Goal: Find contact information: Find contact information

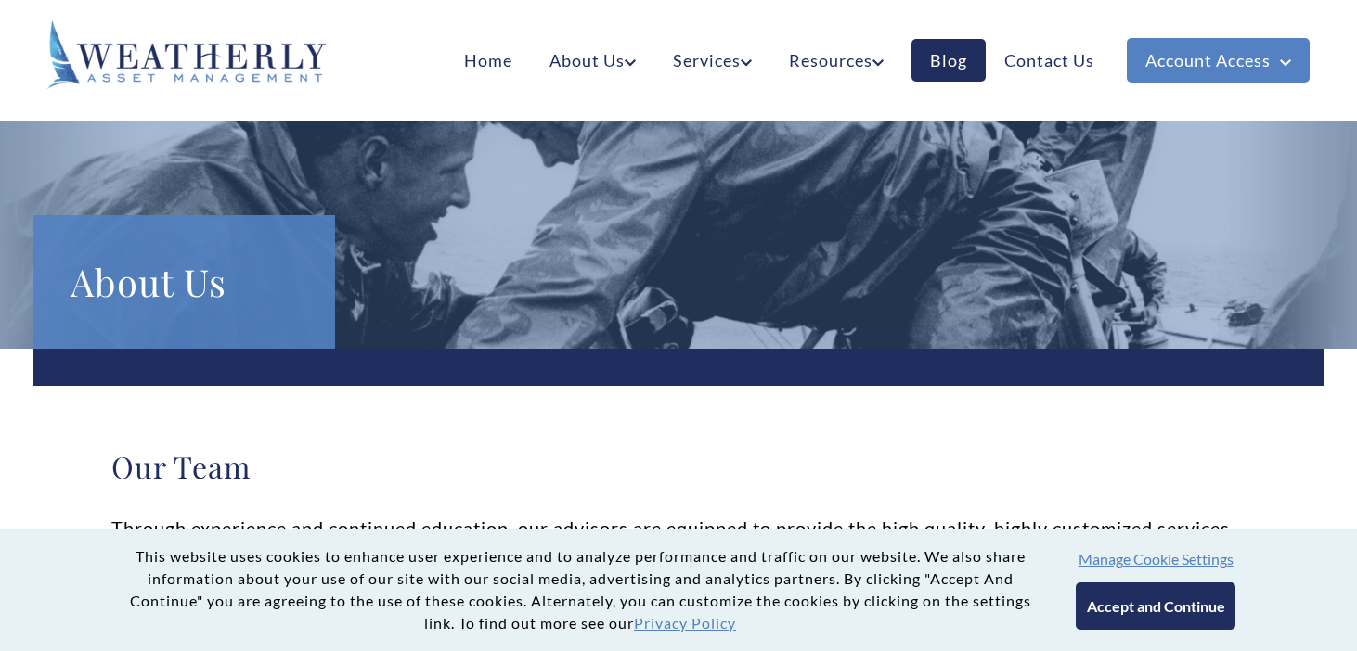
scroll to position [650, 0]
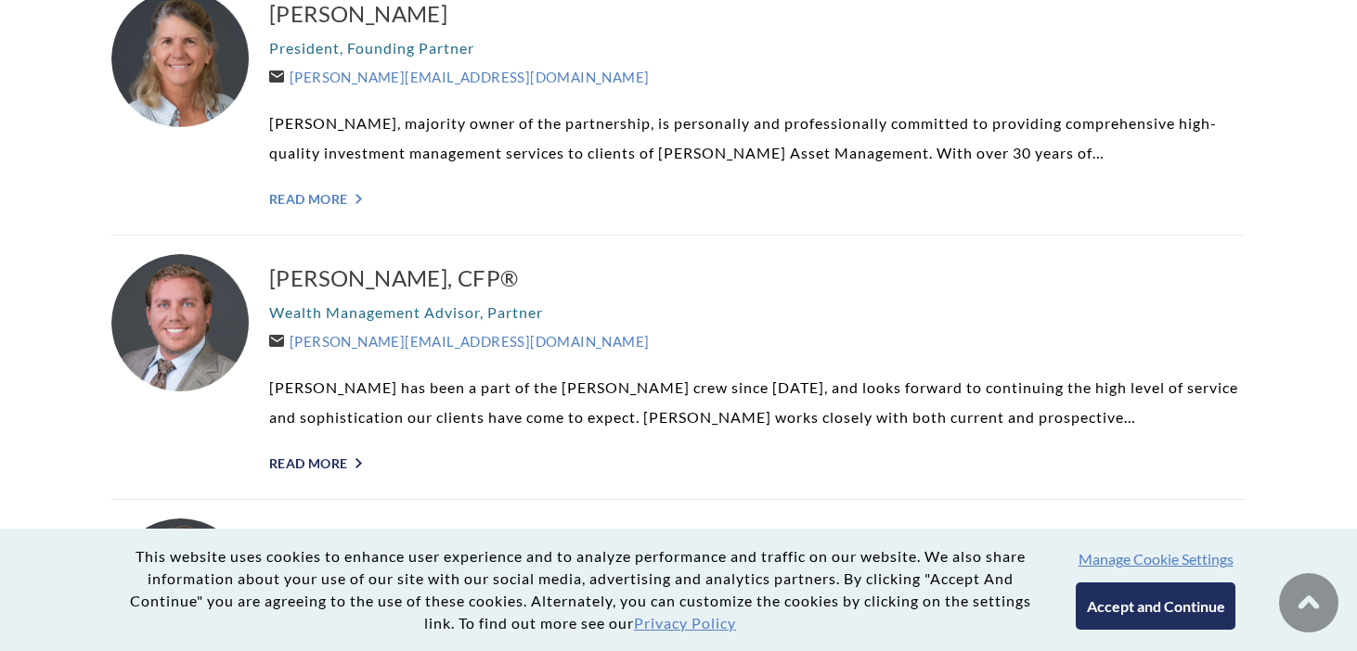
click at [328, 468] on link "Read More ">" at bounding box center [757, 464] width 976 height 16
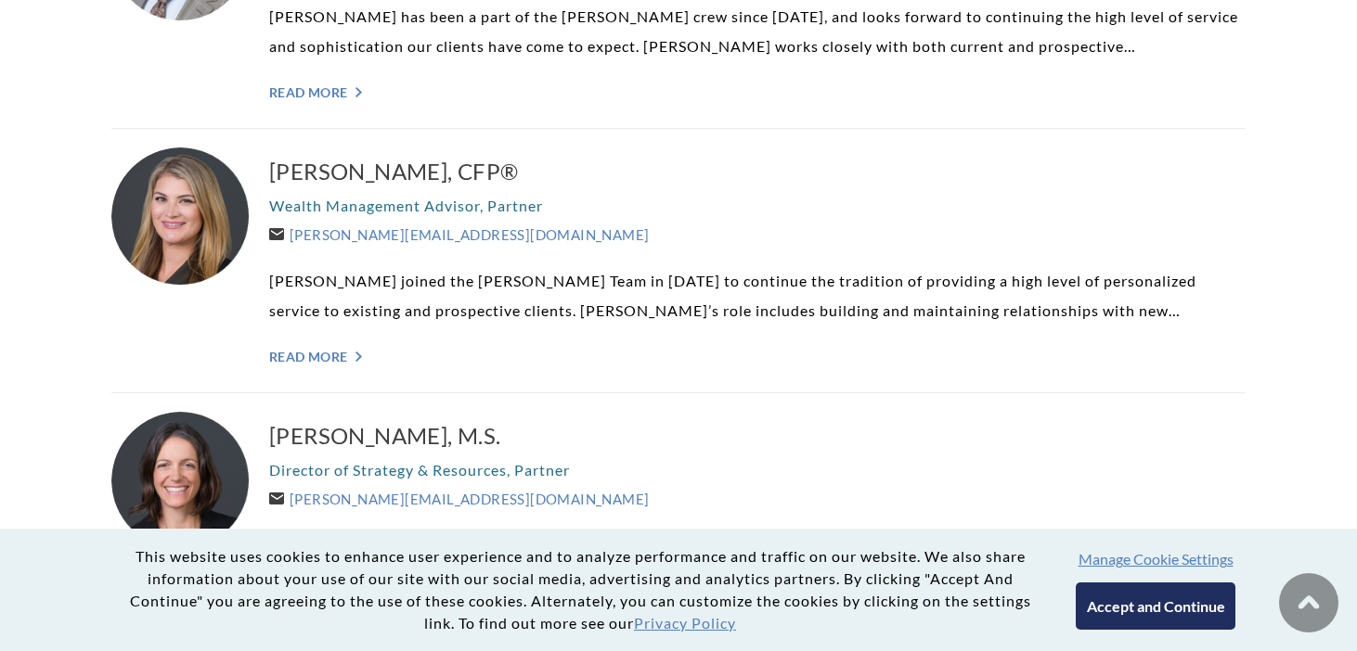
scroll to position [1392, 0]
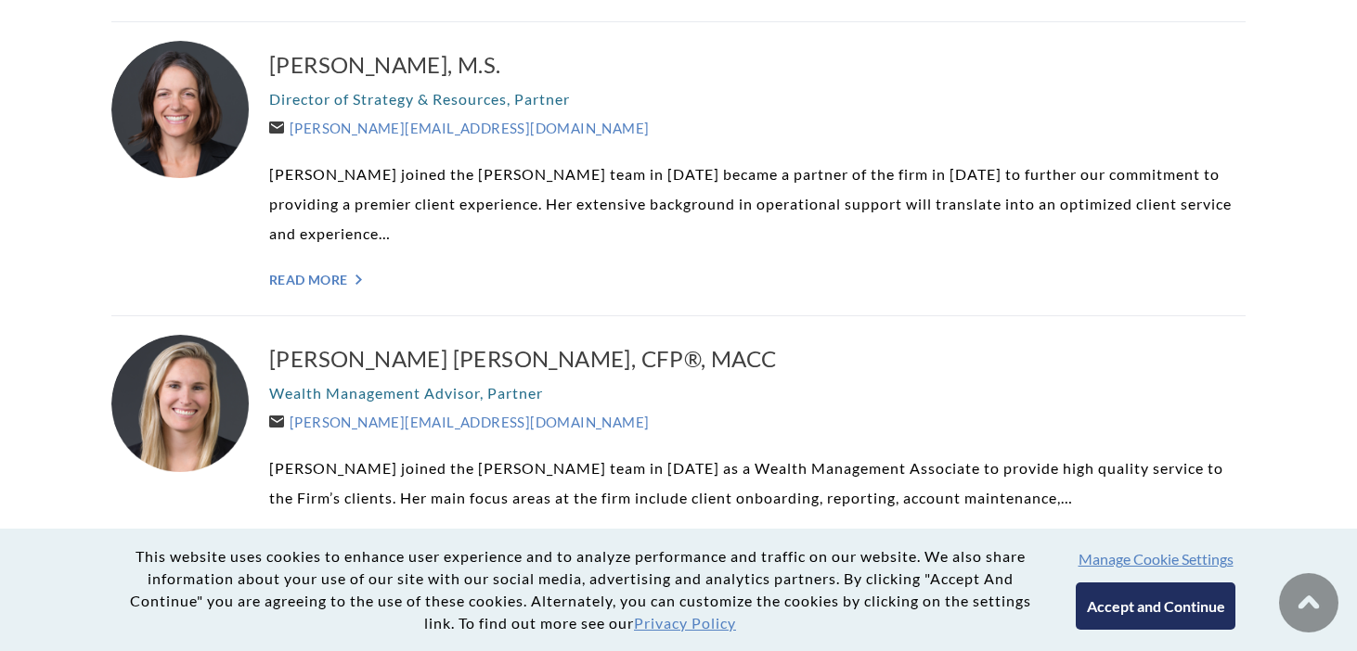
click at [327, 296] on div "Lindsey Fiske Thompson, M.S. Director of Strategy & Resources, Partner Lindsey@…" at bounding box center [757, 169] width 976 height 256
click at [331, 275] on link "Read More ">" at bounding box center [757, 280] width 976 height 16
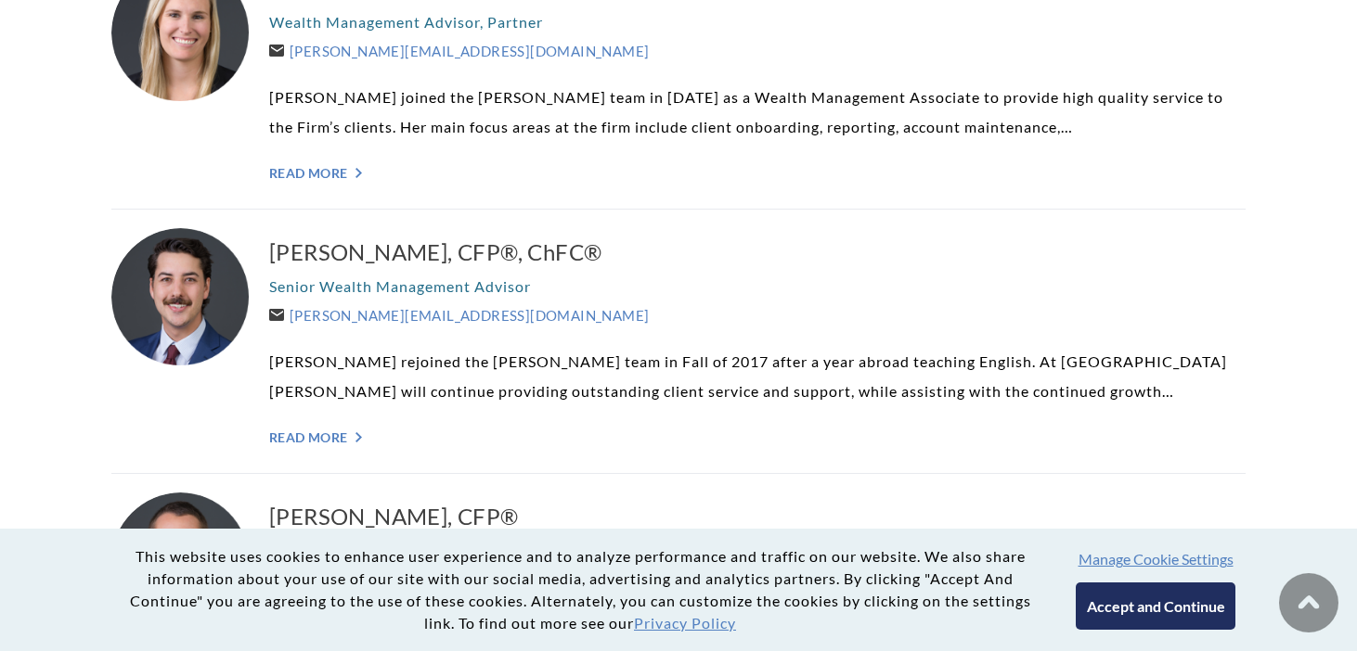
scroll to position [1856, 0]
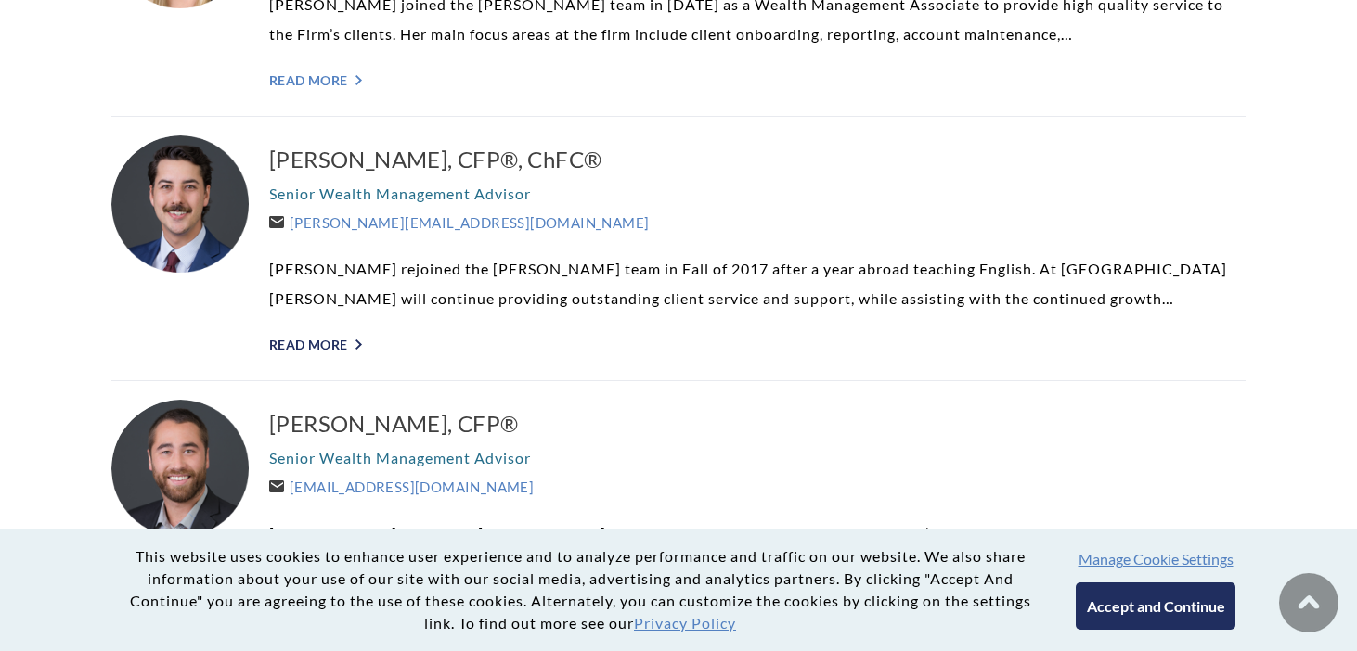
click at [331, 344] on link "Read More ">" at bounding box center [757, 345] width 976 height 16
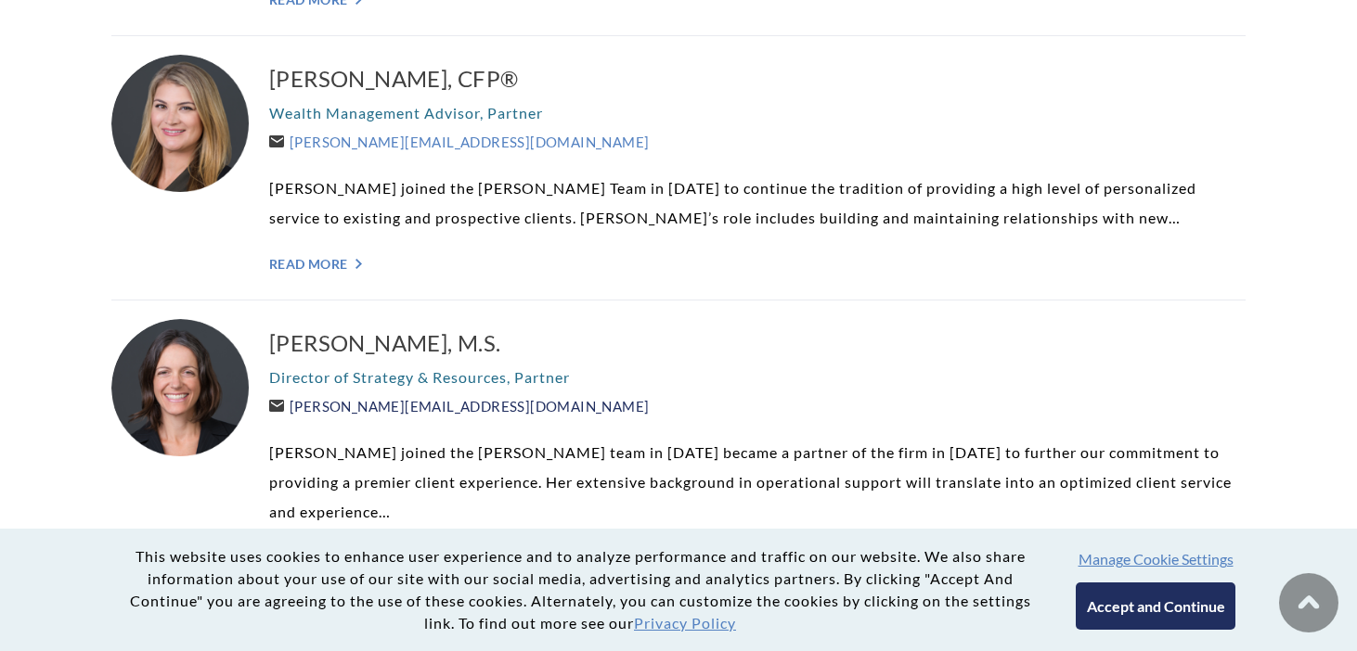
scroll to position [742, 0]
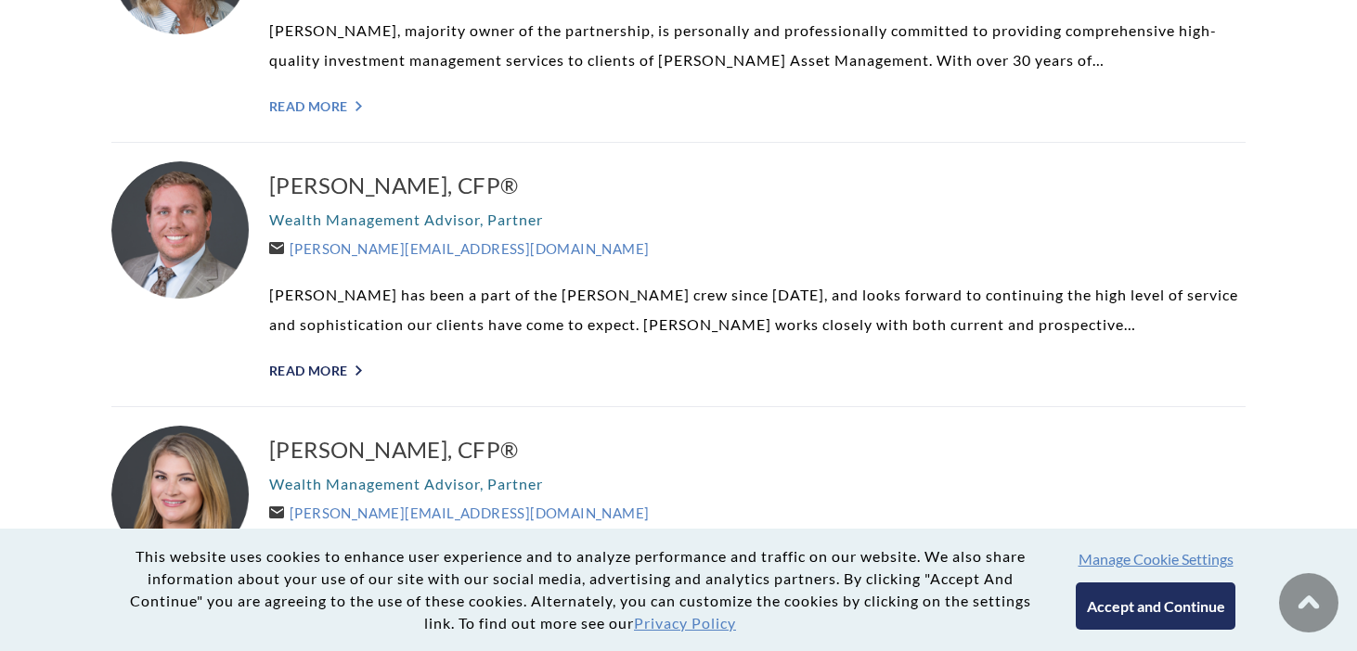
click at [322, 375] on link "Read More ">" at bounding box center [757, 371] width 976 height 16
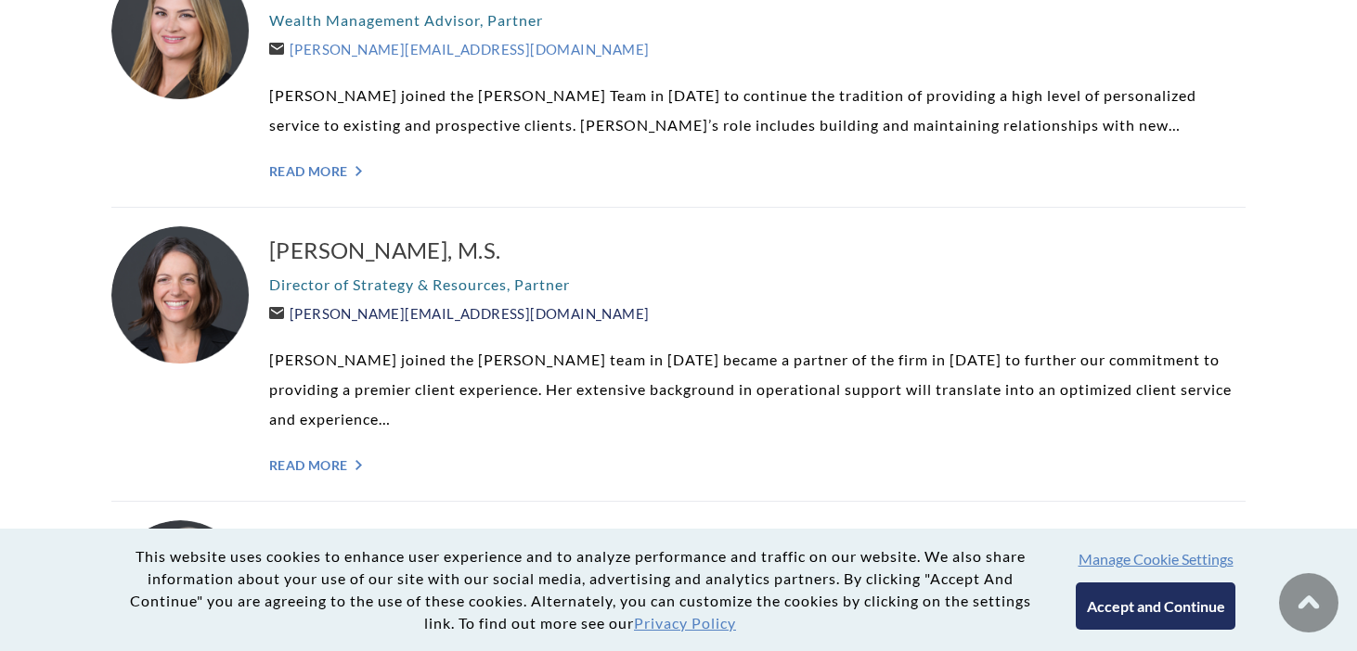
click at [398, 311] on link "[PERSON_NAME][EMAIL_ADDRESS][DOMAIN_NAME]" at bounding box center [459, 313] width 380 height 17
drag, startPoint x: 773, startPoint y: 166, endPoint x: 770, endPoint y: 211, distance: 44.6
click at [773, 167] on link "Read More ">" at bounding box center [757, 171] width 976 height 16
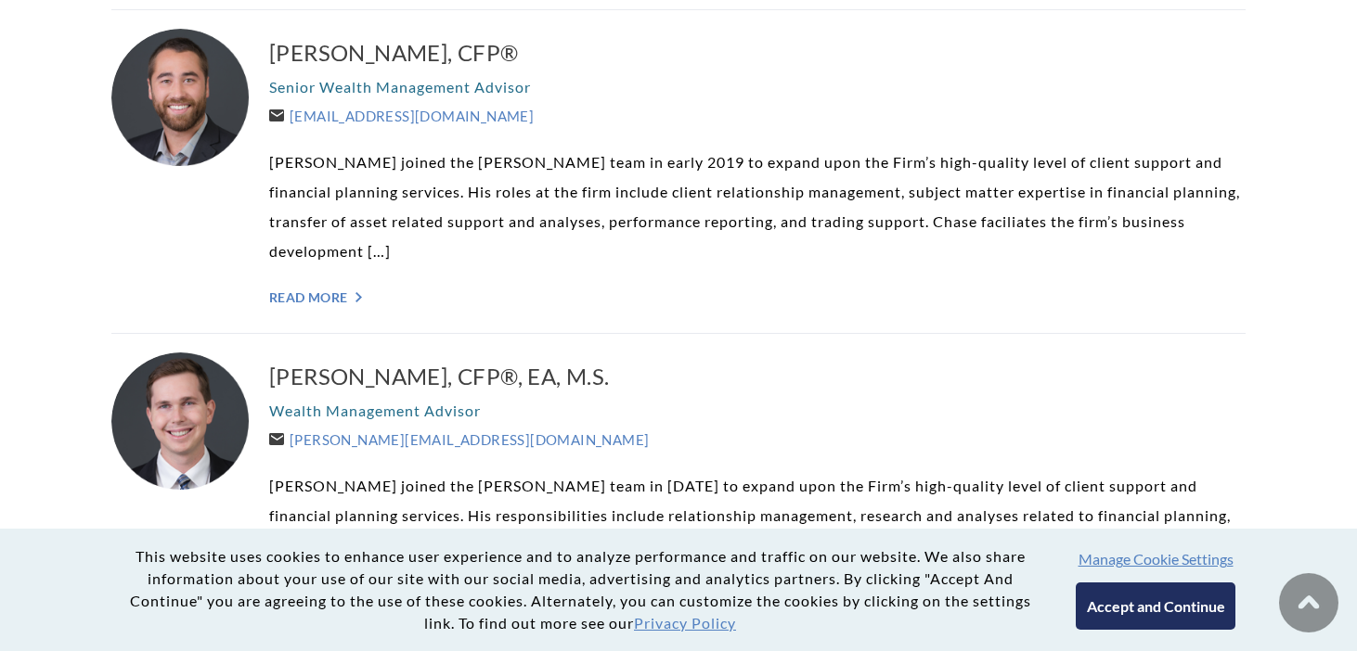
scroll to position [2134, 0]
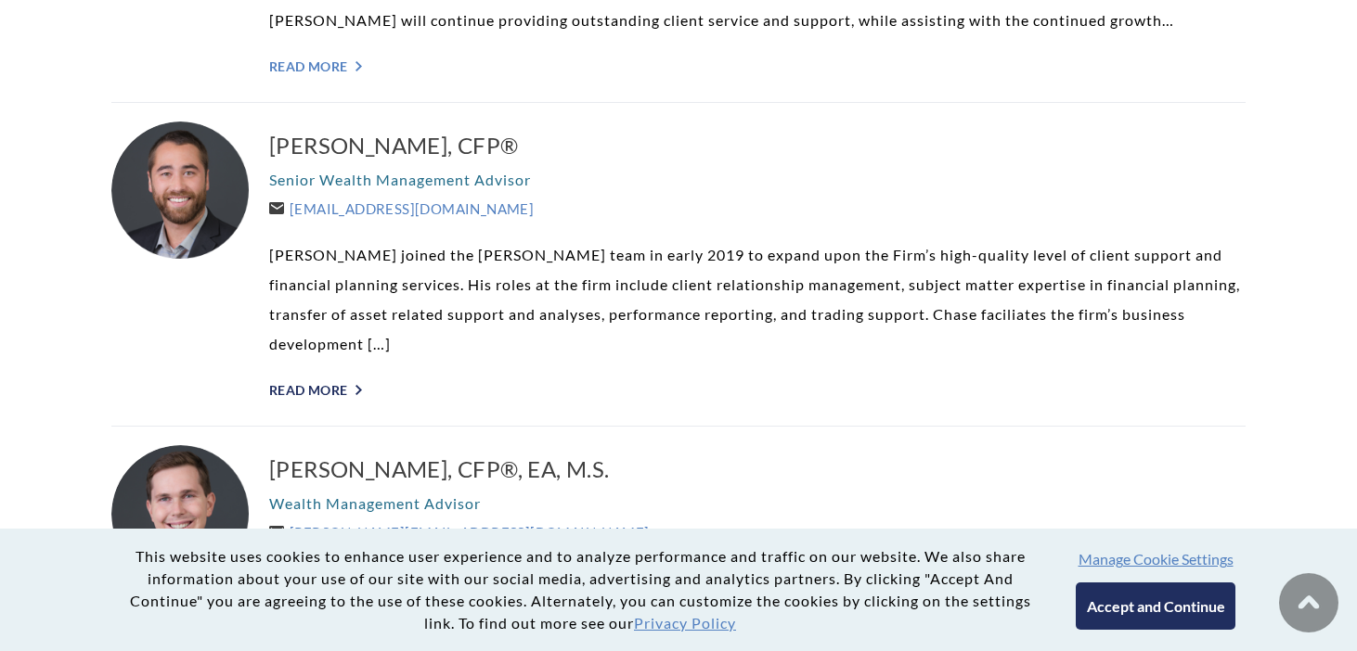
click at [331, 382] on link "Read More ">" at bounding box center [757, 390] width 976 height 16
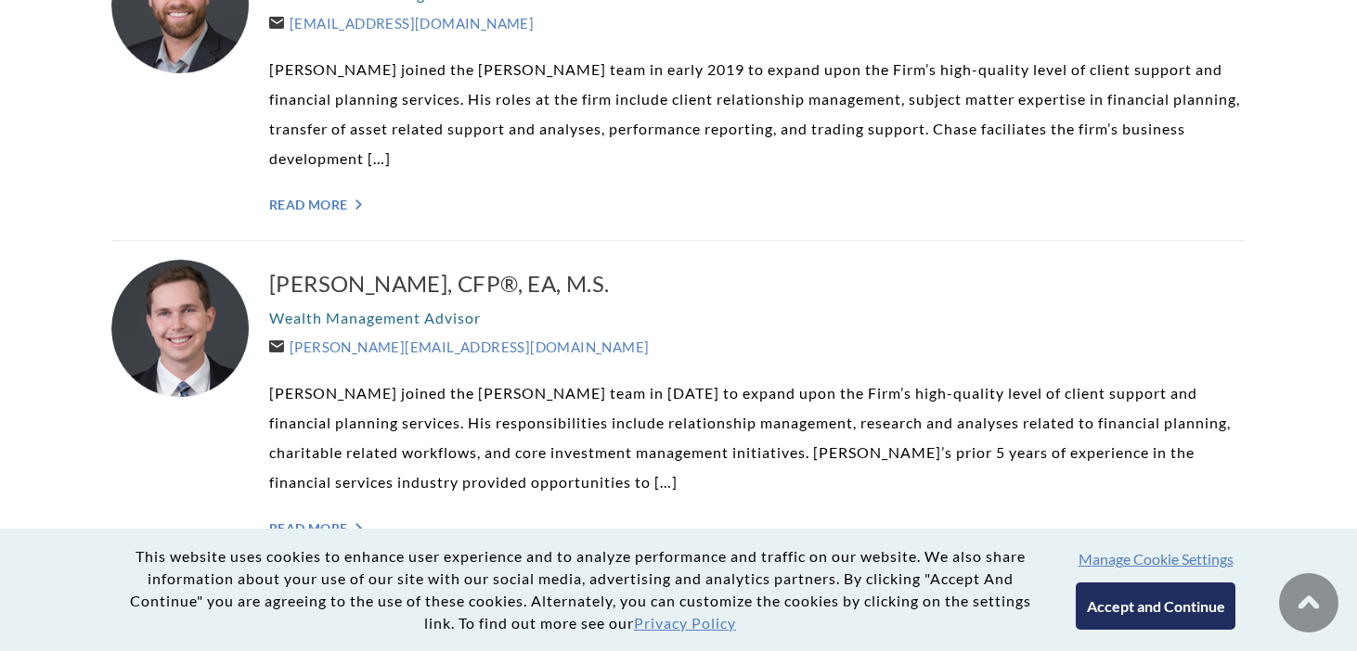
scroll to position [2413, 0]
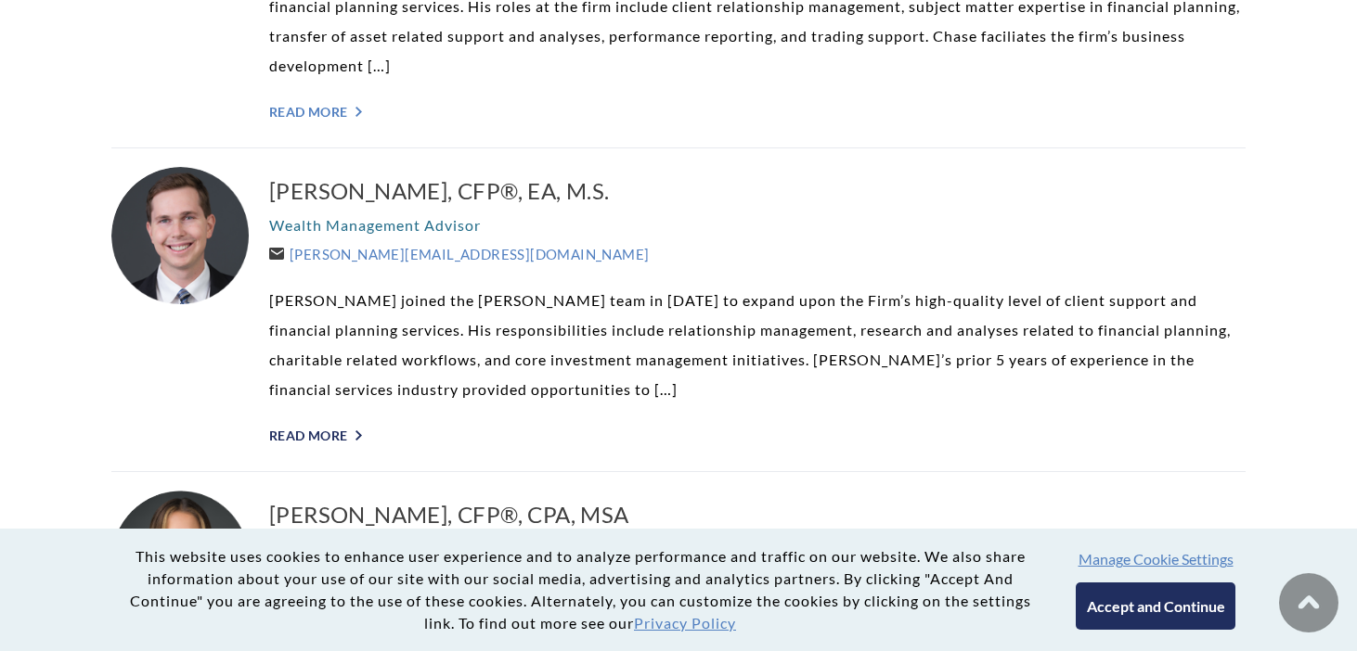
click at [328, 428] on link "Read More ">" at bounding box center [757, 436] width 976 height 16
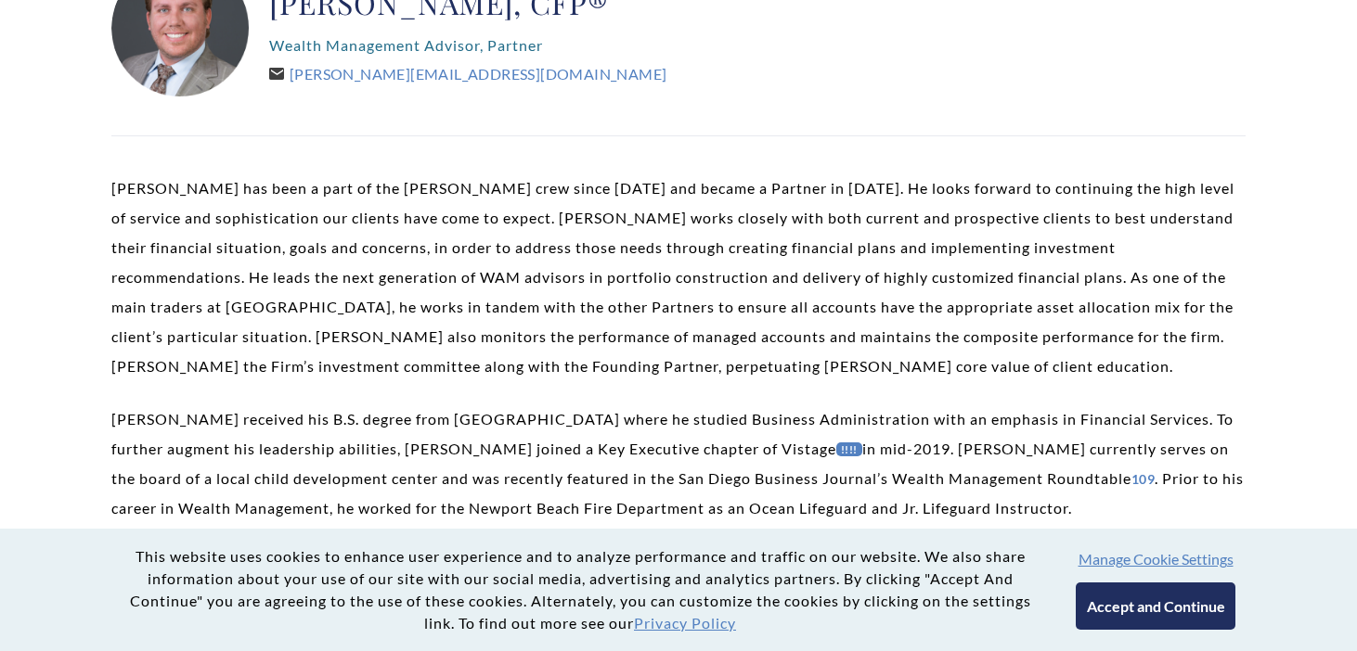
scroll to position [650, 0]
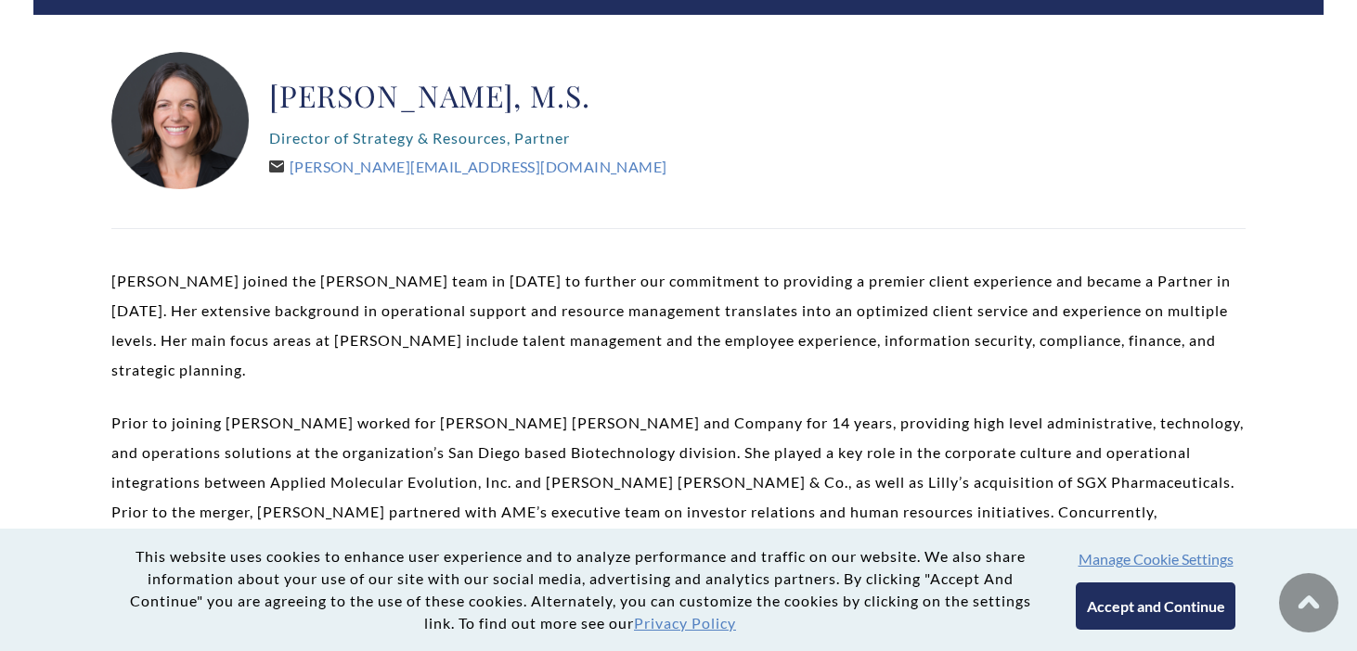
scroll to position [278, 0]
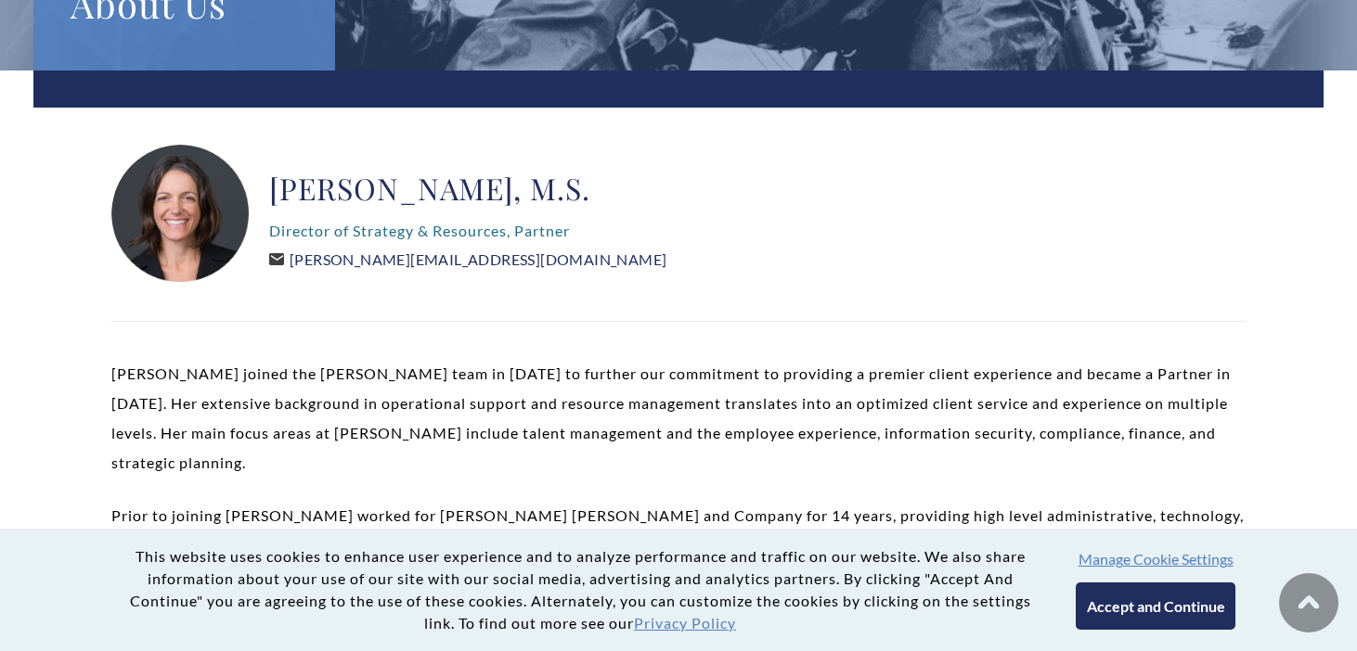
click at [373, 261] on link "[PERSON_NAME][EMAIL_ADDRESS][DOMAIN_NAME]" at bounding box center [467, 260] width 397 height 18
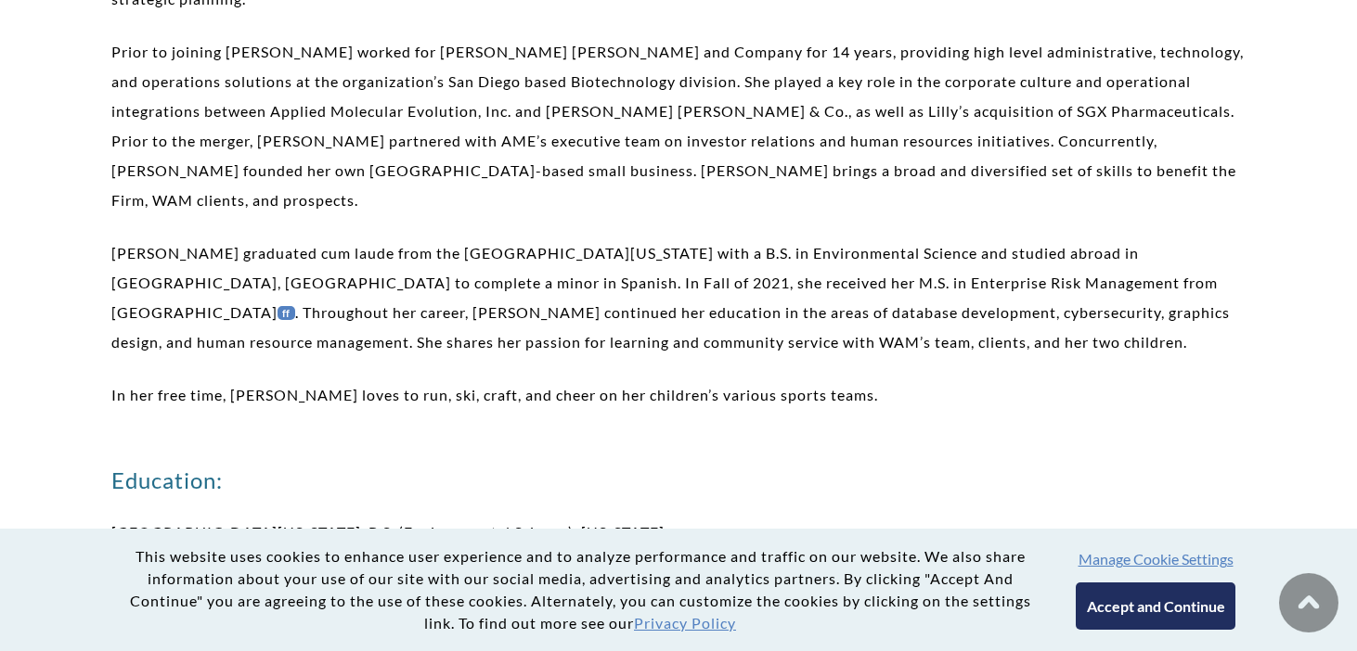
scroll to position [557, 0]
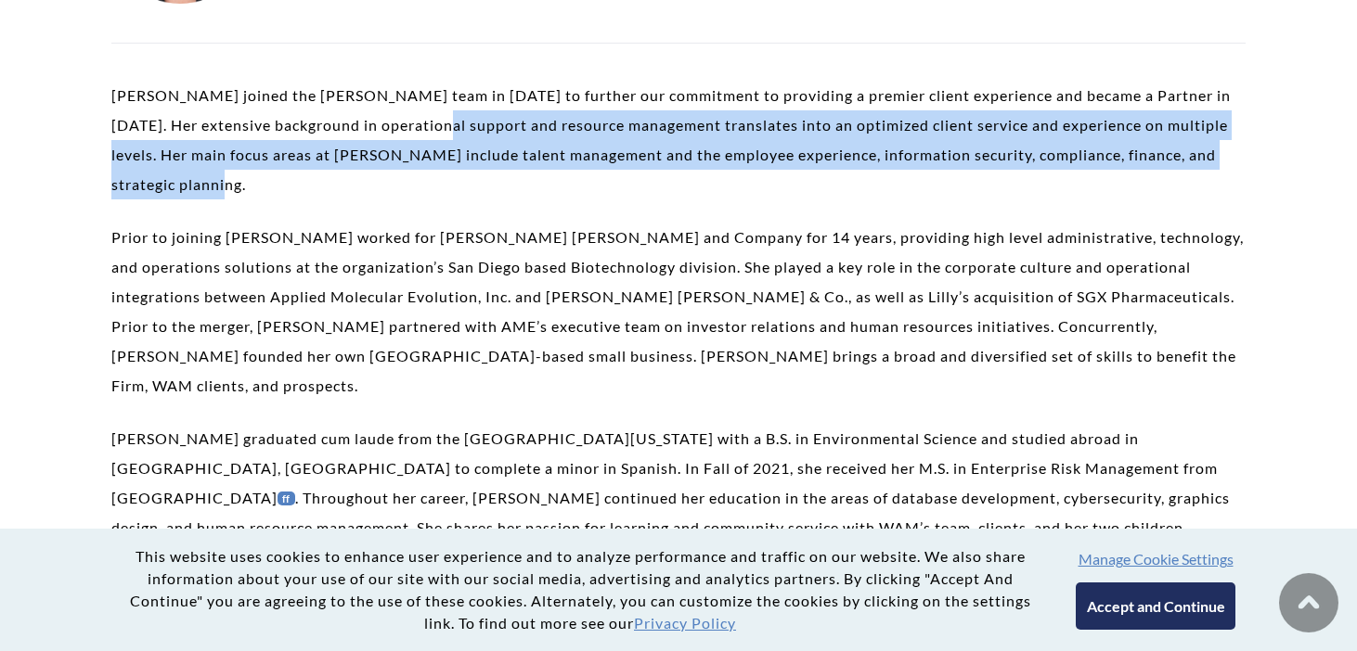
drag, startPoint x: 454, startPoint y: 130, endPoint x: 394, endPoint y: 179, distance: 77.1
click at [394, 179] on p "[PERSON_NAME] joined the [PERSON_NAME] team in [DATE] to further our commitment…" at bounding box center [678, 140] width 1134 height 119
click at [394, 179] on p "Lindsey Fiske Thompson joined the Weatherly team in 2014 to further our commitm…" at bounding box center [678, 140] width 1134 height 119
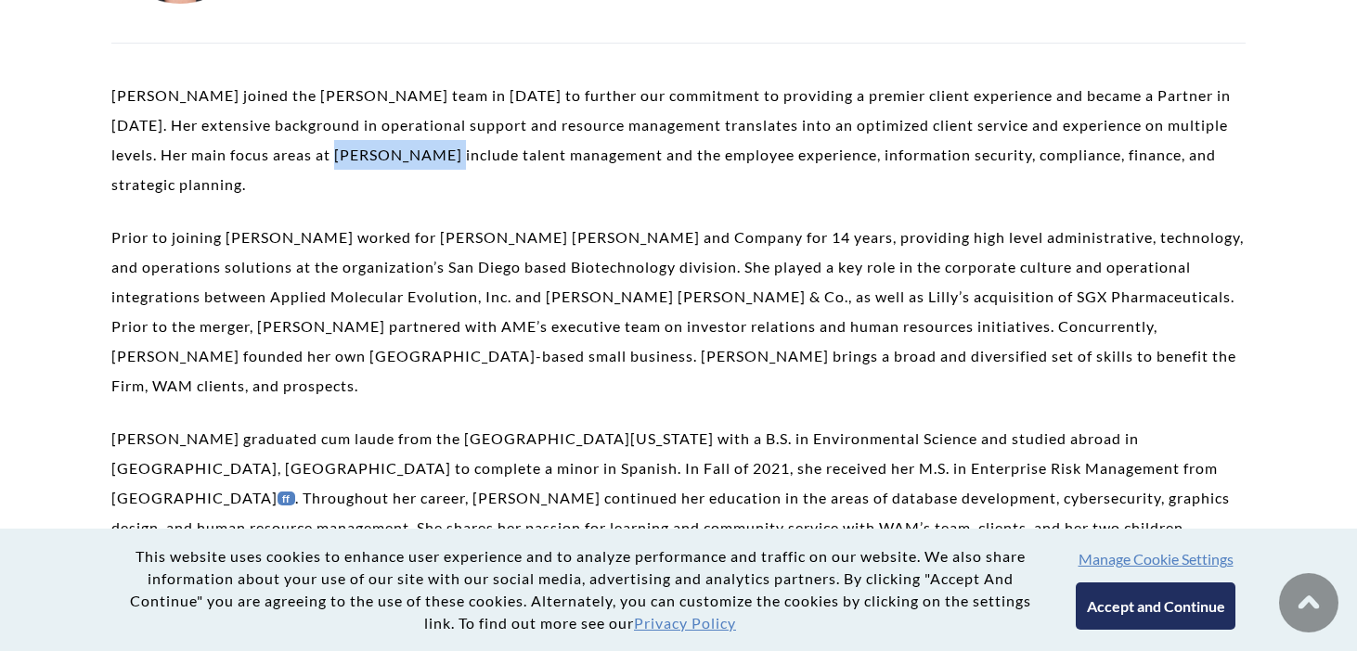
drag, startPoint x: 444, startPoint y: 144, endPoint x: 336, endPoint y: 163, distance: 109.4
click at [336, 163] on p "Lindsey Fiske Thompson joined the Weatherly team in 2014 to further our commitm…" at bounding box center [678, 140] width 1134 height 119
click at [334, 163] on p "Lindsey Fiske Thompson joined the Weatherly team in 2014 to further our commitm…" at bounding box center [678, 140] width 1134 height 119
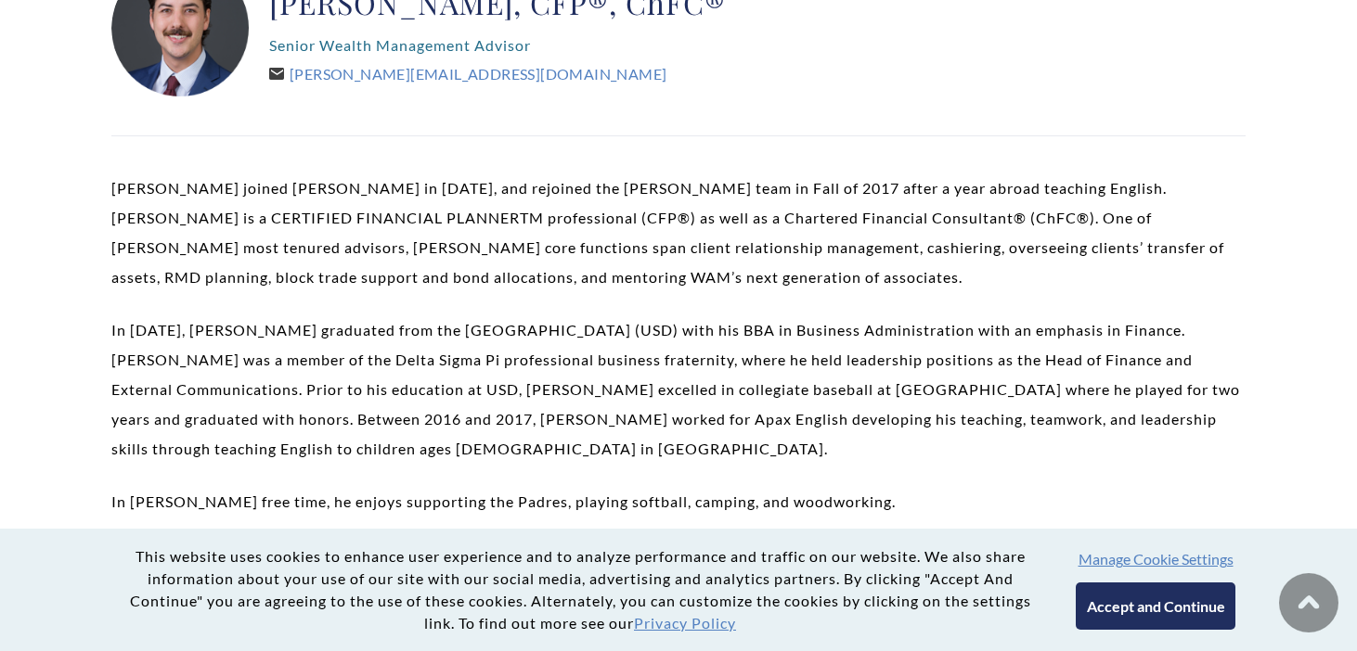
scroll to position [371, 0]
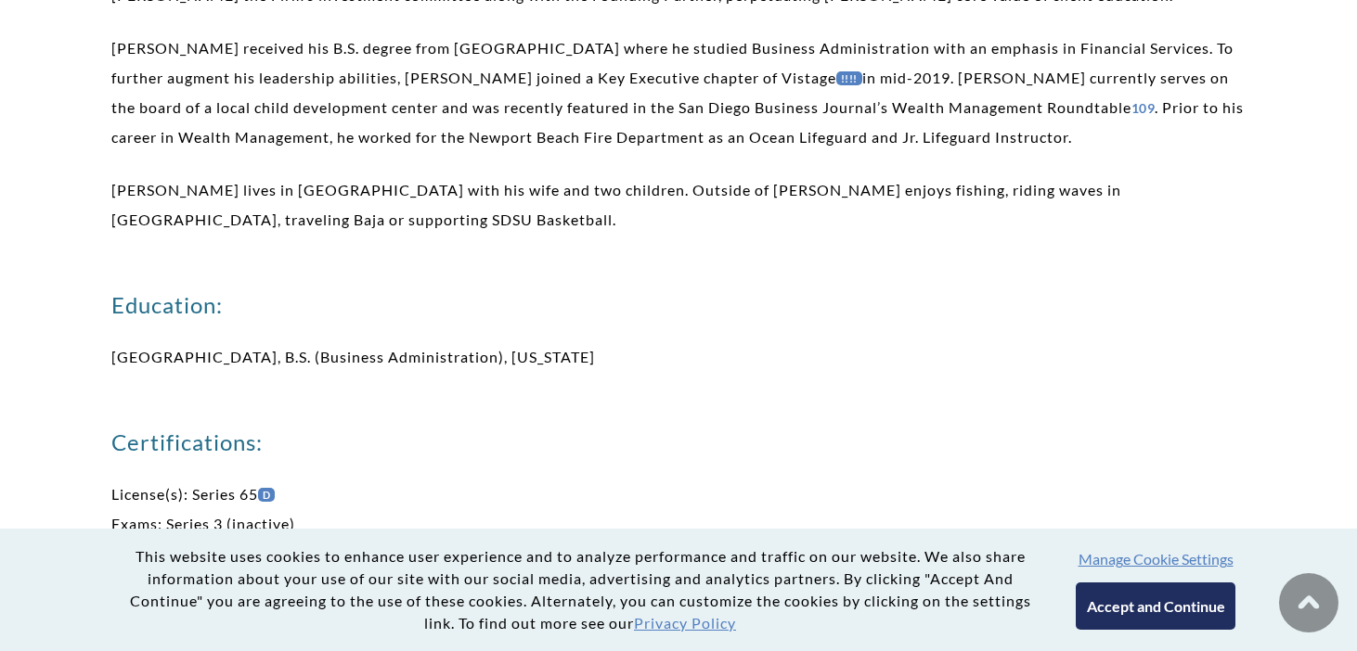
scroll to position [557, 0]
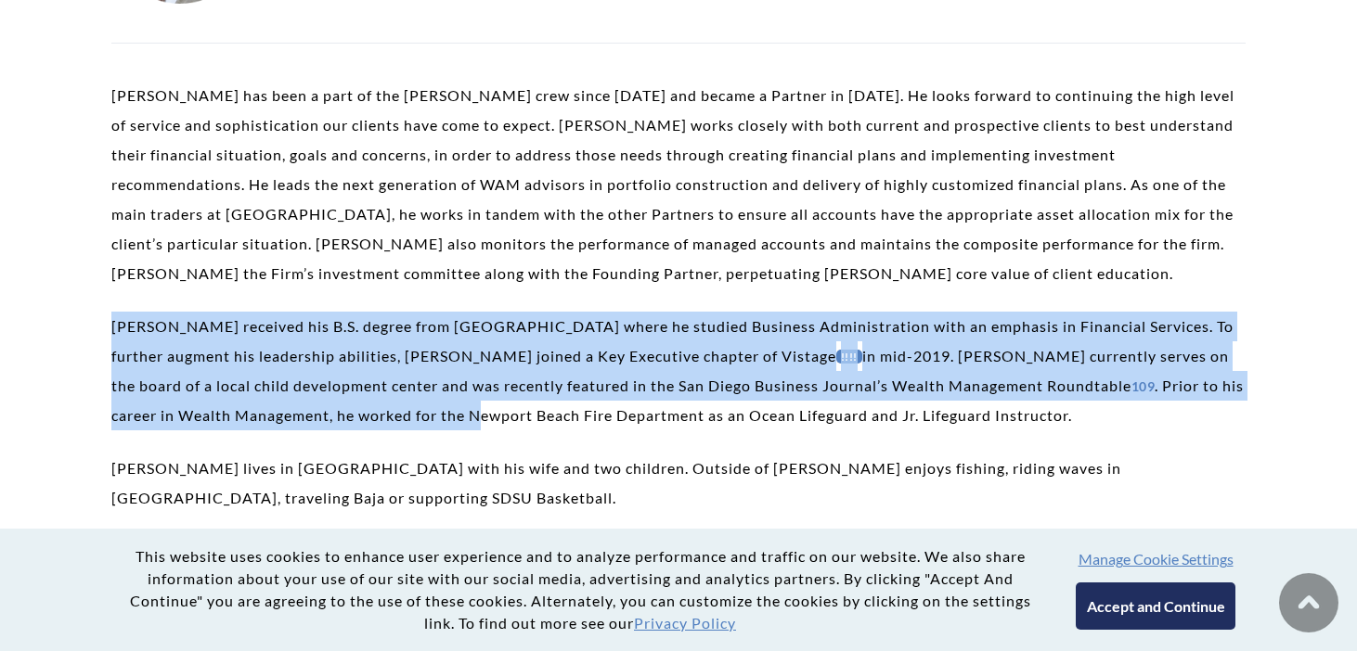
drag, startPoint x: 305, startPoint y: 331, endPoint x: 359, endPoint y: 413, distance: 97.8
click at [359, 413] on p "Brent received his B.S. degree from San Diego State University where he studied…" at bounding box center [678, 371] width 1134 height 119
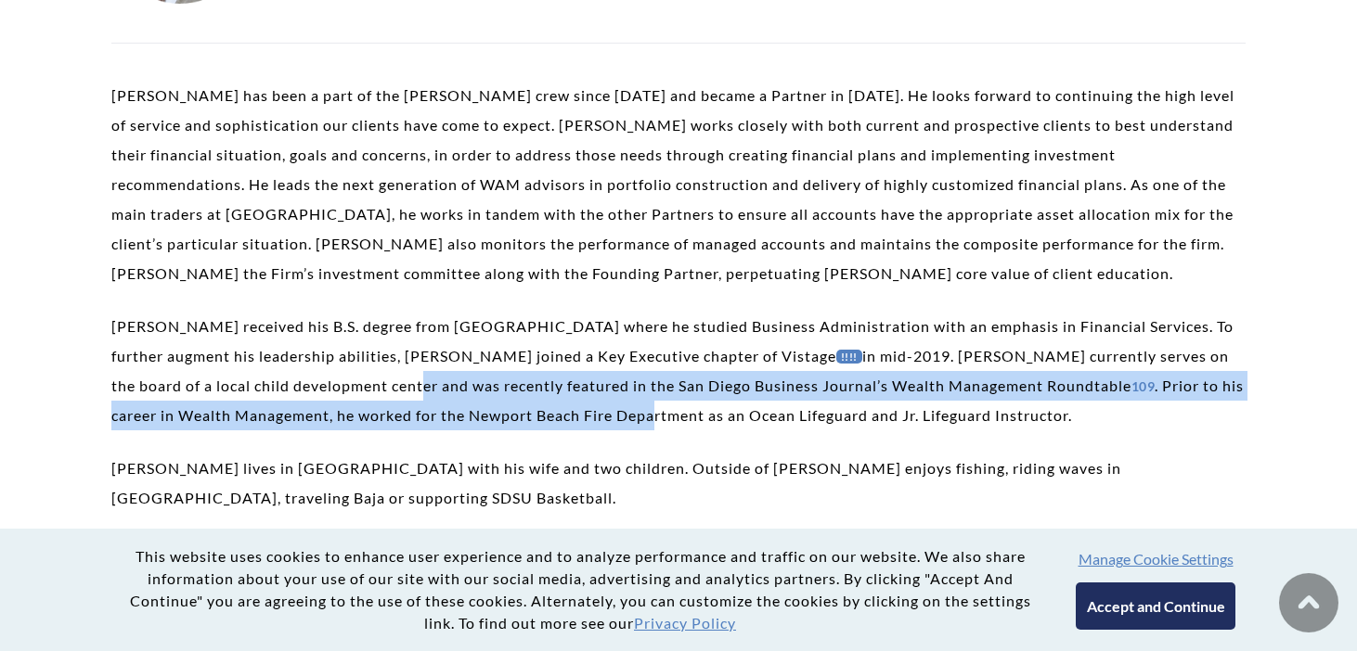
drag, startPoint x: 332, startPoint y: 388, endPoint x: 540, endPoint y: 403, distance: 208.4
click at [540, 403] on p "Brent received his B.S. degree from San Diego State University where he studied…" at bounding box center [678, 371] width 1134 height 119
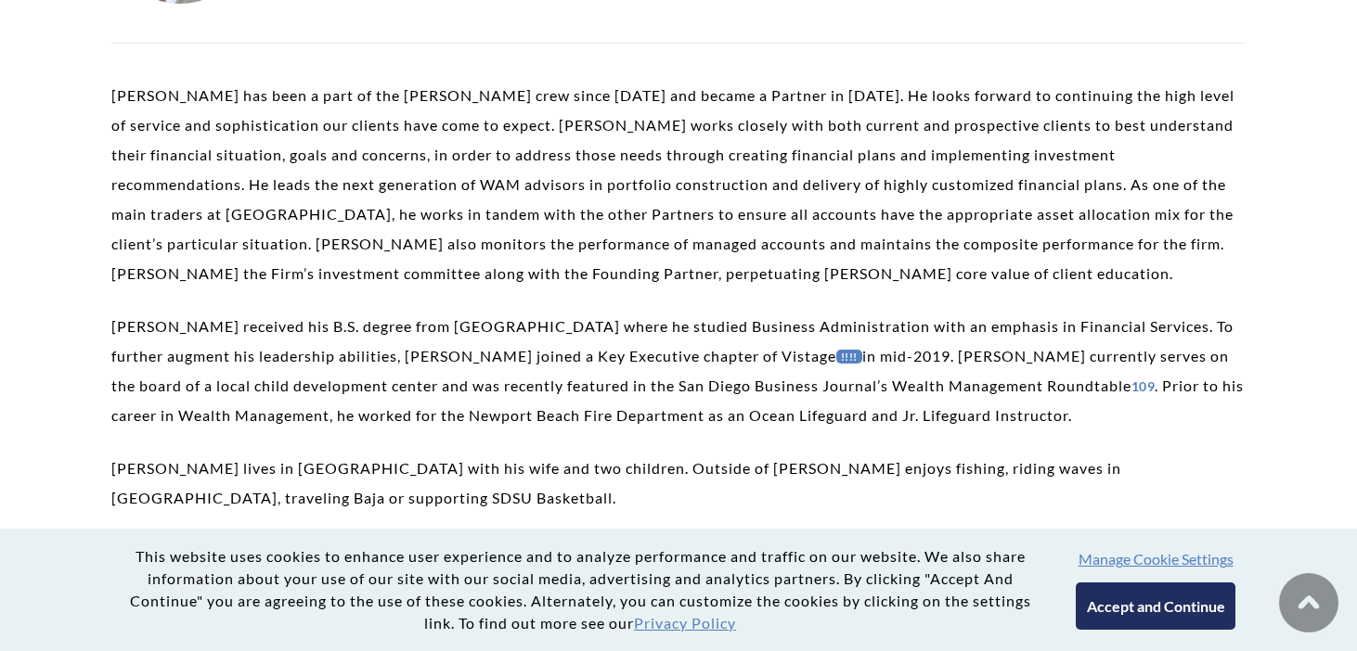
click at [553, 416] on p "Brent received his B.S. degree from San Diego State University where he studied…" at bounding box center [678, 371] width 1134 height 119
drag, startPoint x: 377, startPoint y: 390, endPoint x: 654, endPoint y: 394, distance: 277.5
click at [654, 394] on p "Brent received his B.S. degree from San Diego State University where he studied…" at bounding box center [678, 371] width 1134 height 119
click at [665, 414] on p "Brent received his B.S. degree from San Diego State University where he studied…" at bounding box center [678, 371] width 1134 height 119
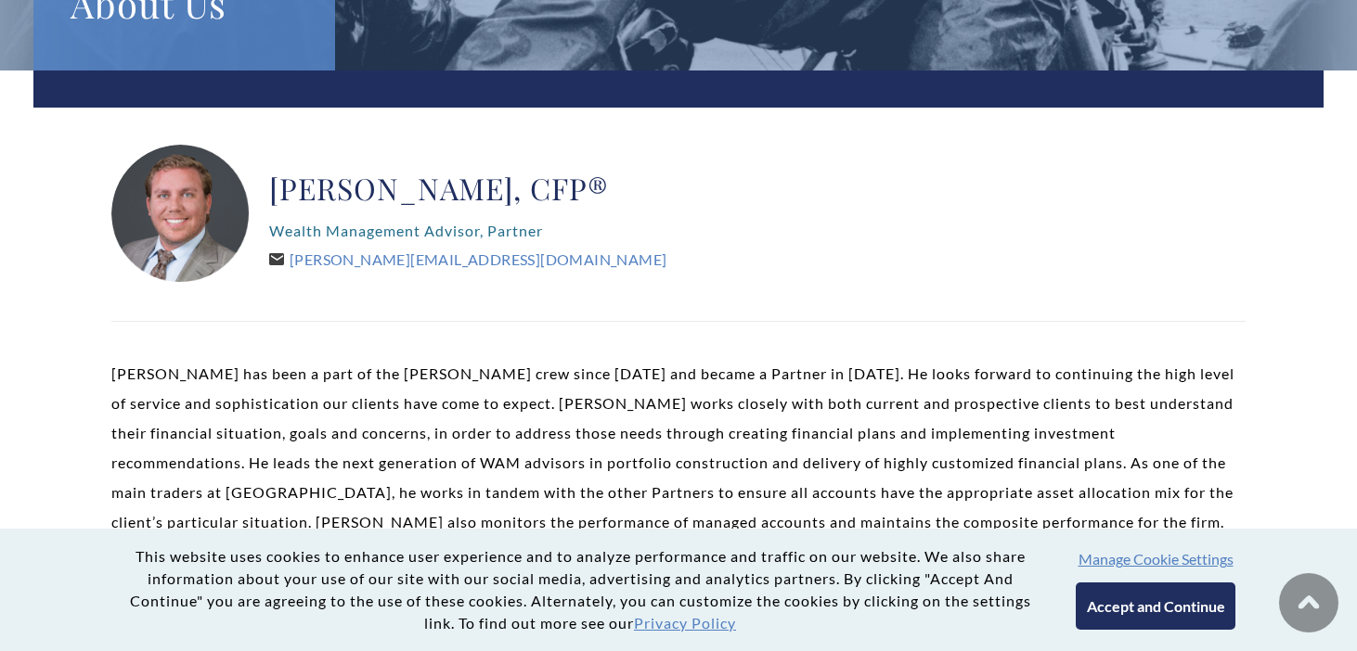
scroll to position [186, 0]
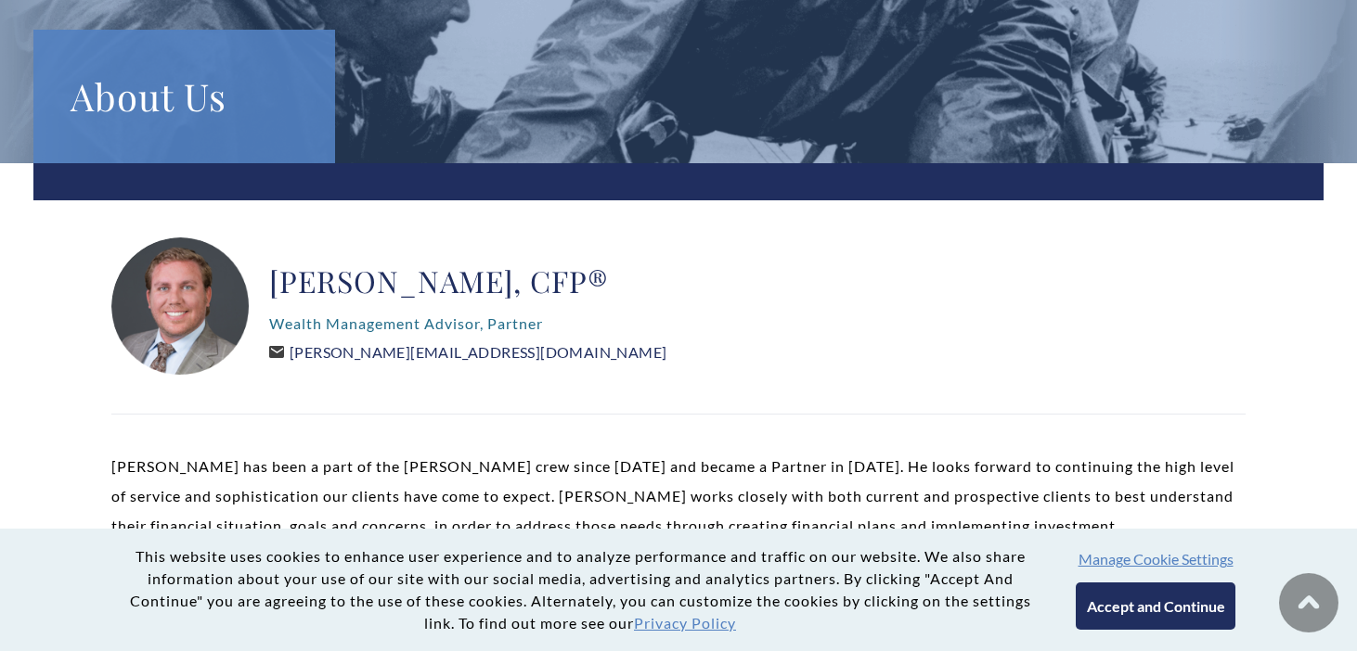
click at [277, 354] on icon at bounding box center [276, 352] width 15 height 12
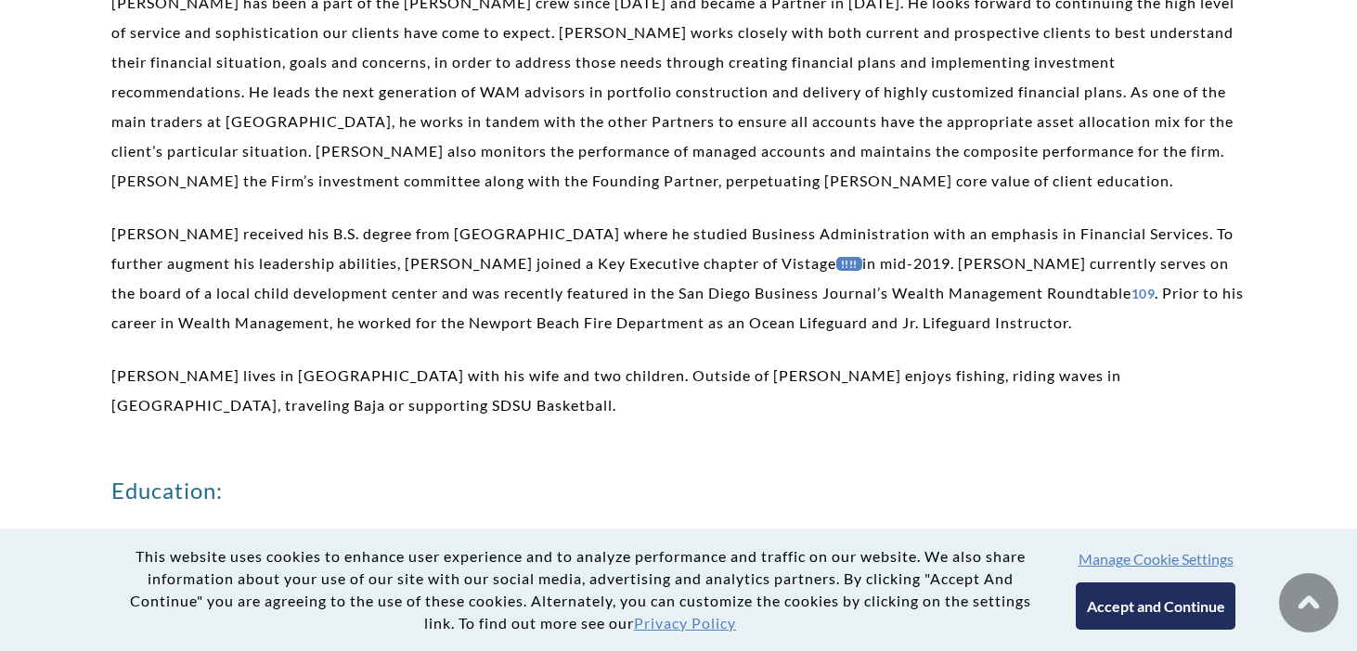
scroll to position [278, 0]
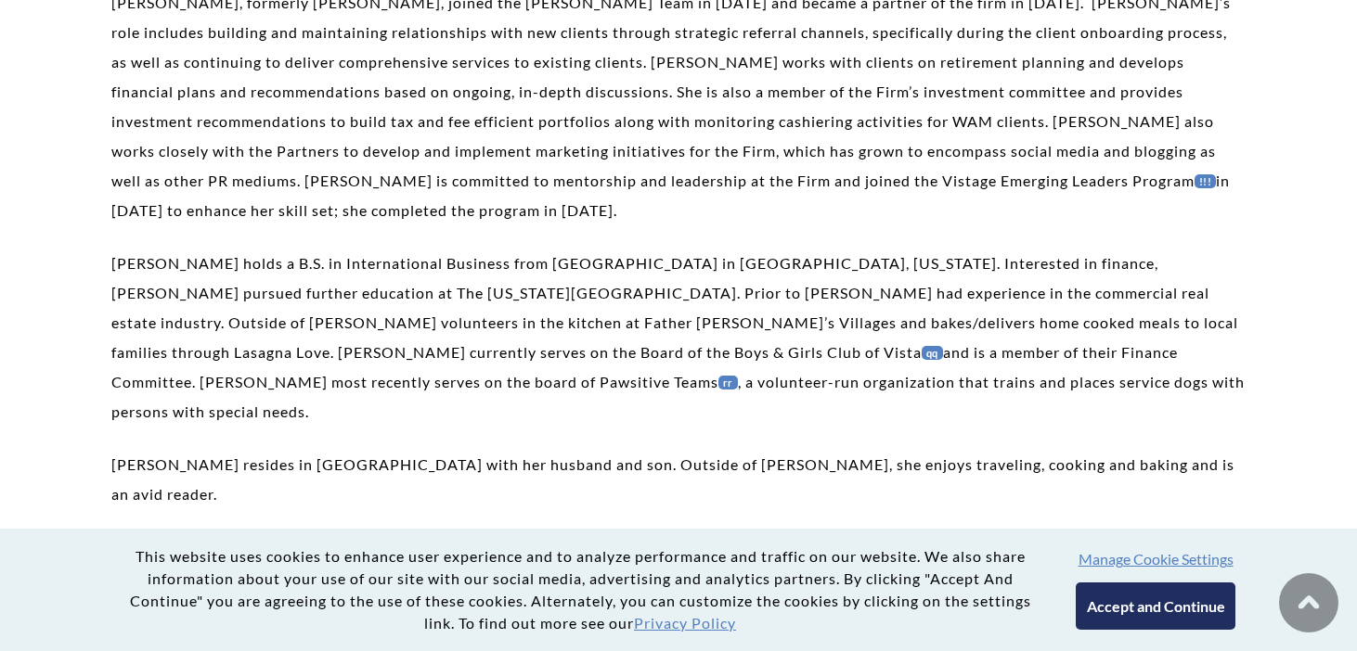
scroll to position [93, 0]
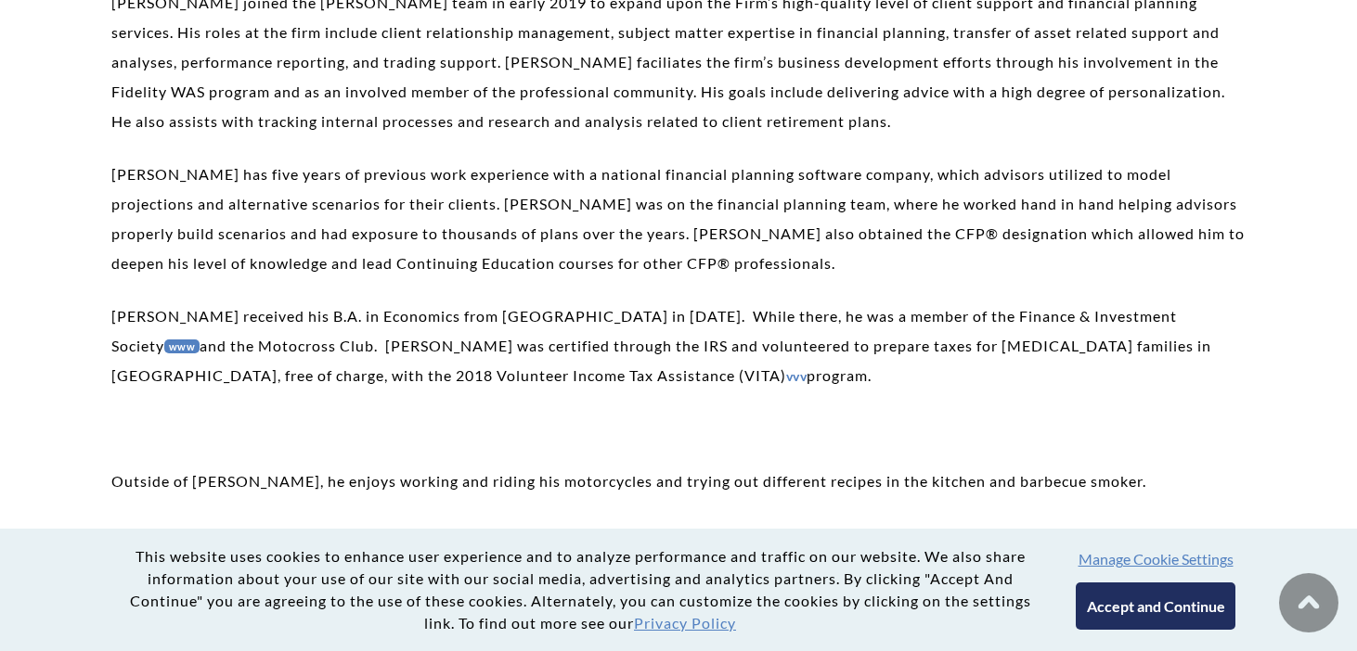
scroll to position [557, 0]
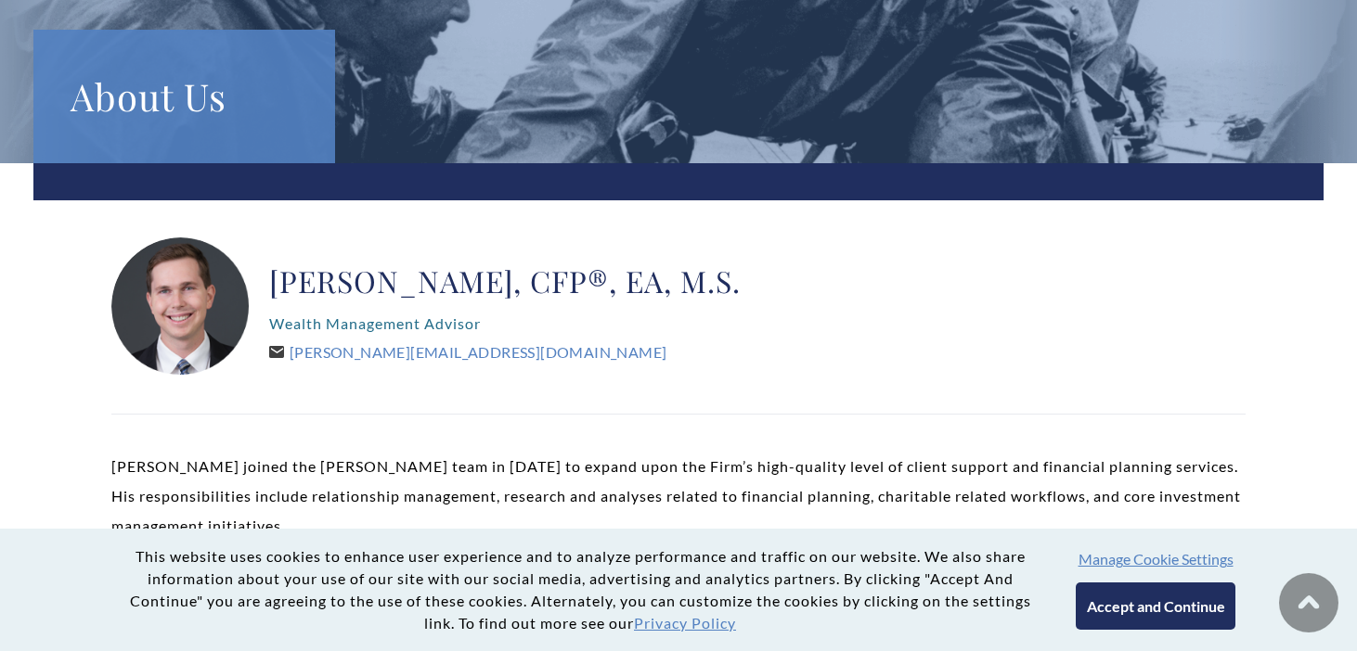
scroll to position [278, 0]
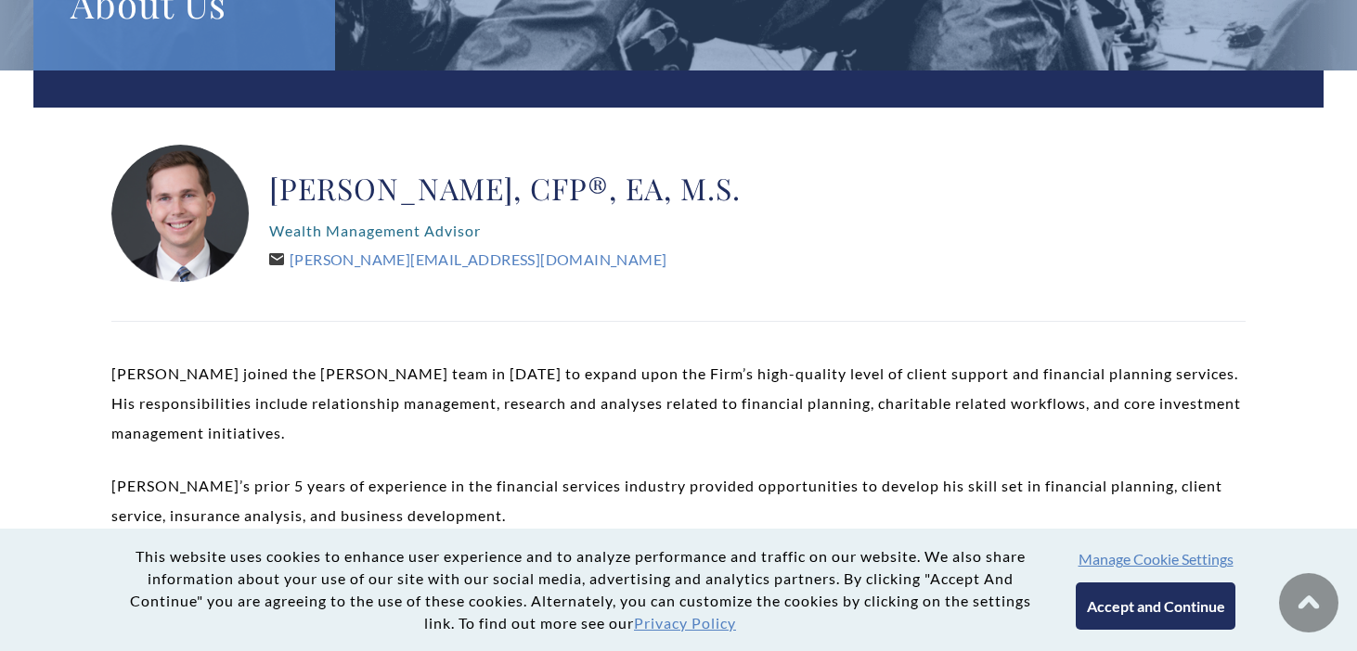
drag, startPoint x: 679, startPoint y: 265, endPoint x: 539, endPoint y: 262, distance: 140.2
click at [679, 265] on div "[PERSON_NAME], CFP®, EA, M.S. Wealth Management Advisor [PERSON_NAME][EMAIL_ADD…" at bounding box center [504, 214] width 471 height 139
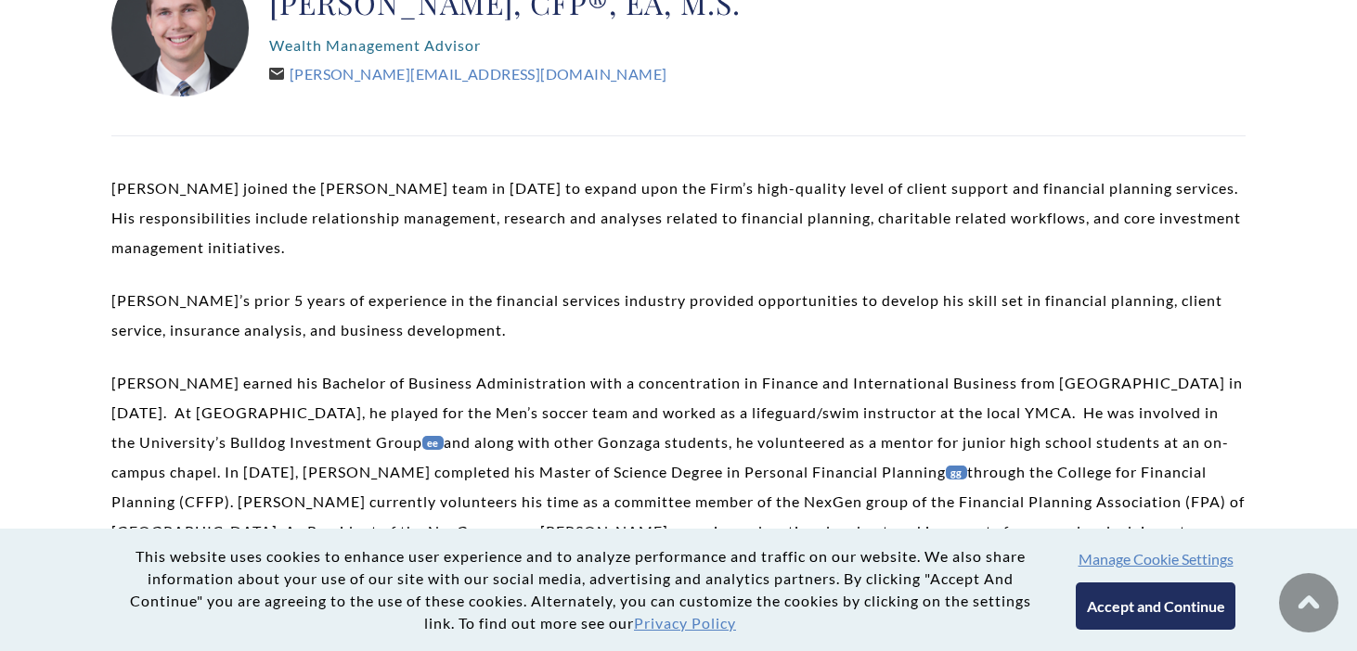
scroll to position [371, 0]
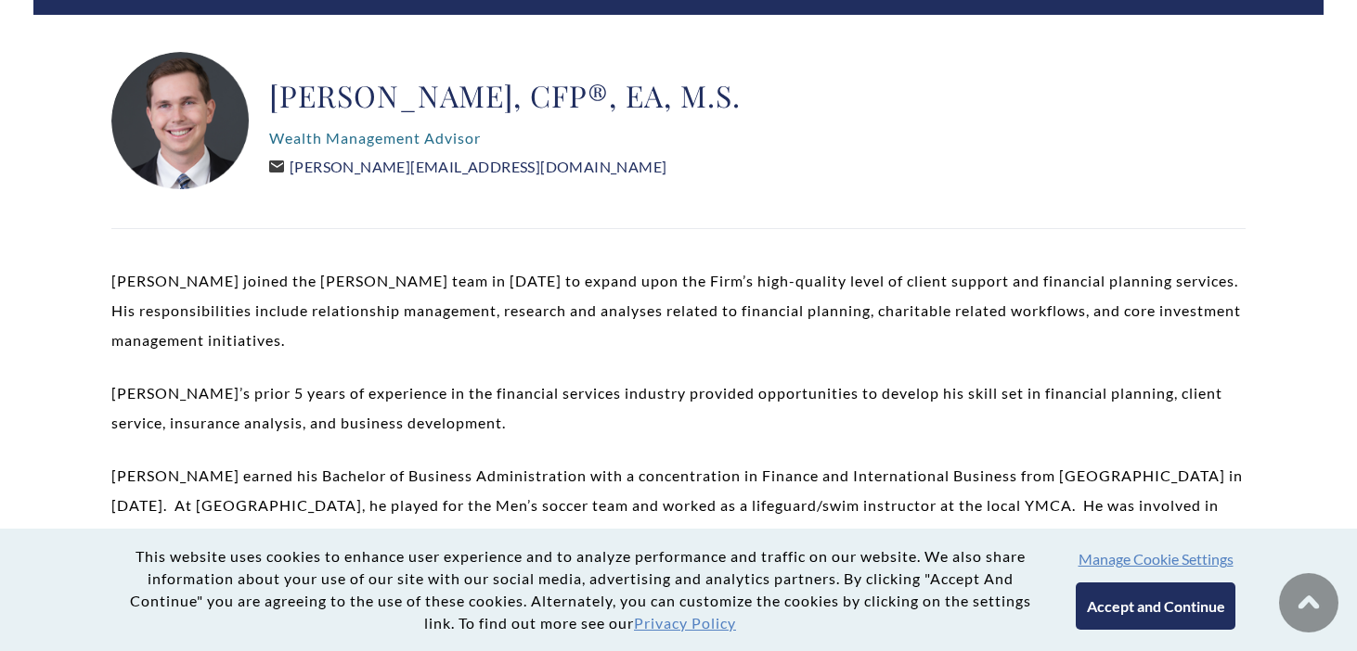
click at [271, 168] on icon at bounding box center [276, 167] width 15 height 12
drag, startPoint x: 390, startPoint y: 172, endPoint x: 377, endPoint y: 171, distance: 13.0
click at [377, 171] on link "[PERSON_NAME][EMAIL_ADDRESS][DOMAIN_NAME]" at bounding box center [467, 167] width 397 height 18
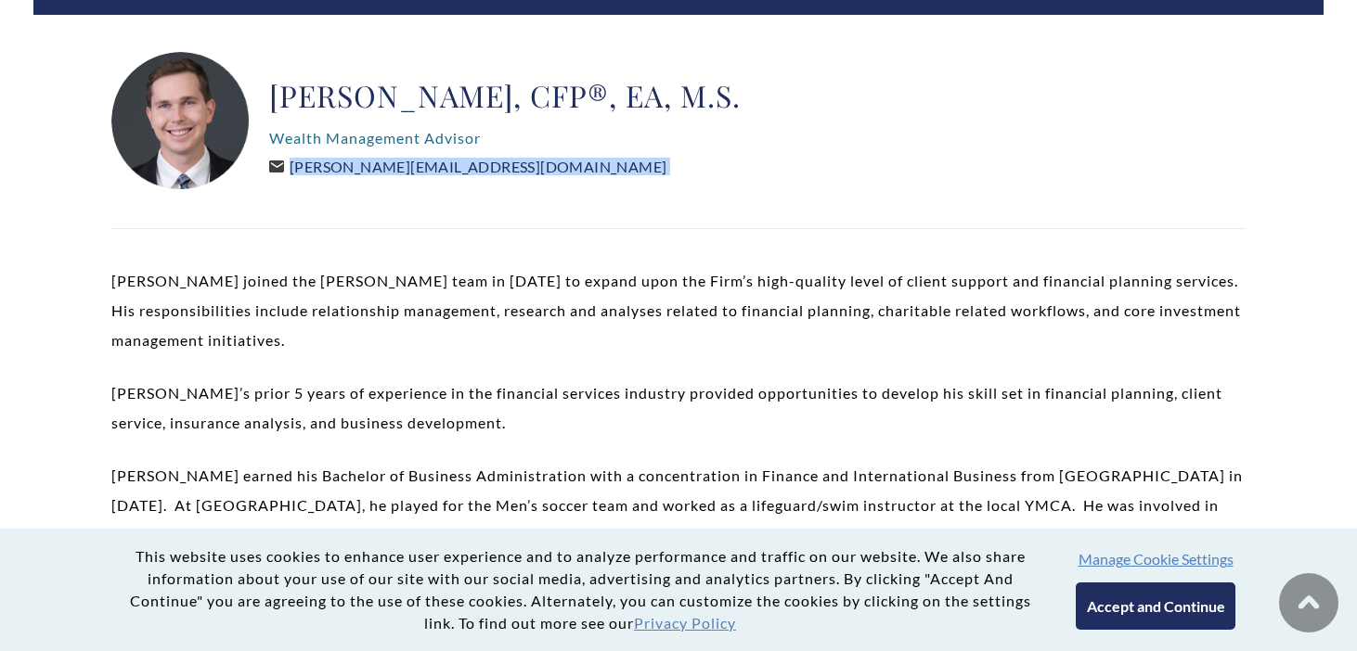
click at [377, 171] on link "[PERSON_NAME][EMAIL_ADDRESS][DOMAIN_NAME]" at bounding box center [467, 167] width 397 height 18
drag, startPoint x: 378, startPoint y: 170, endPoint x: 341, endPoint y: 253, distance: 91.0
drag, startPoint x: 509, startPoint y: 161, endPoint x: 295, endPoint y: 165, distance: 214.4
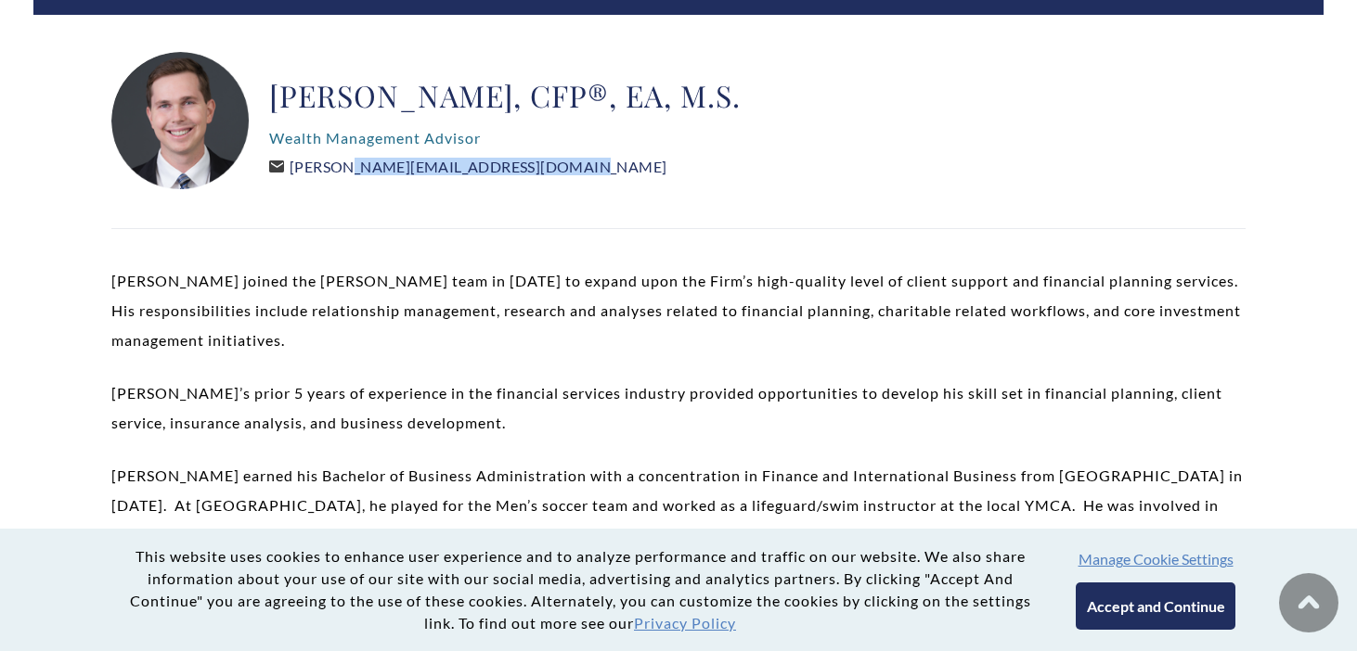
click at [295, 165] on div "[PERSON_NAME], CFP®, EA, M.S. Wealth Management Advisor [PERSON_NAME][EMAIL_ADD…" at bounding box center [504, 121] width 471 height 139
copy link "[PERSON_NAME][EMAIL_ADDRESS][DOMAIN_NAME]"
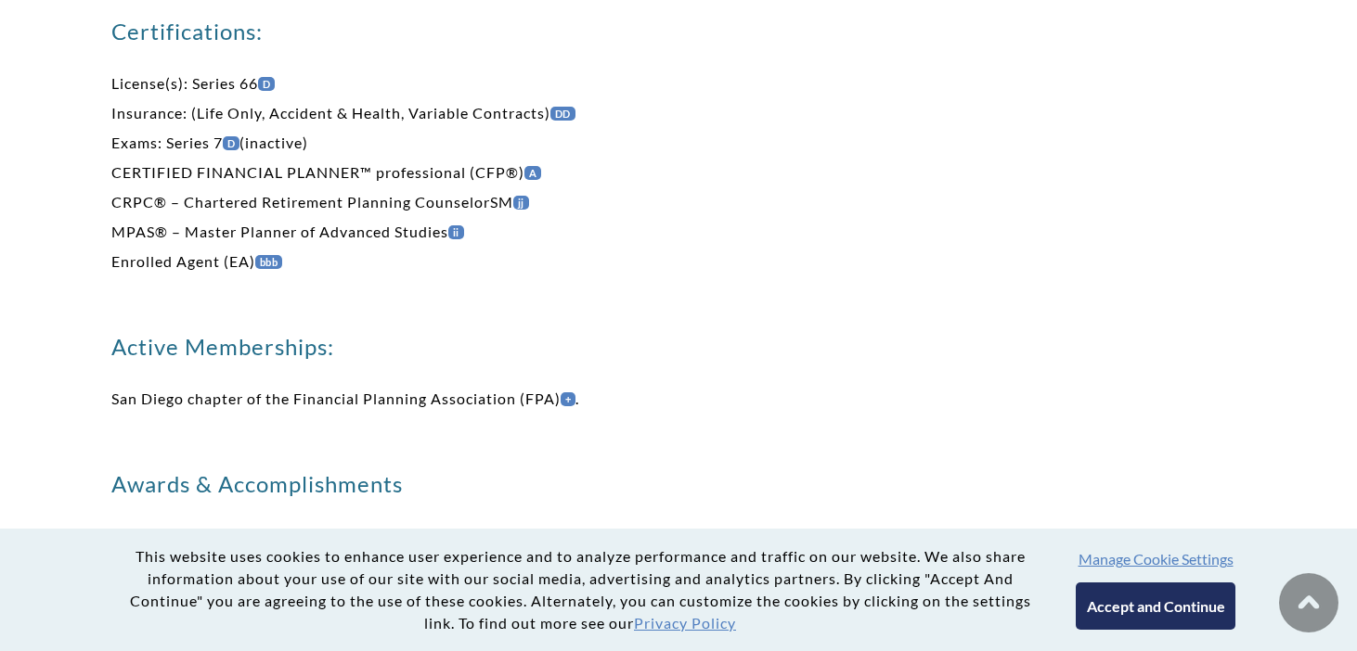
scroll to position [835, 0]
